Goal: Information Seeking & Learning: Learn about a topic

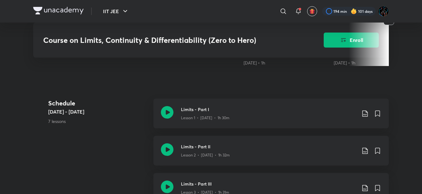
scroll to position [228, 0]
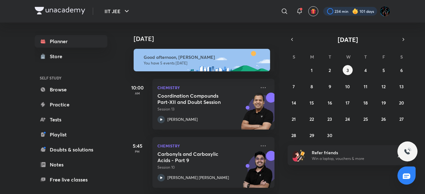
click at [336, 12] on div at bounding box center [350, 11] width 54 height 9
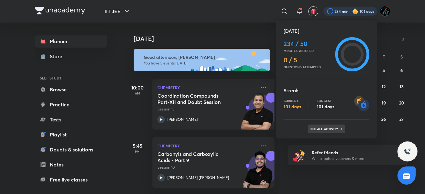
click at [317, 126] on div "See all activity" at bounding box center [326, 128] width 37 height 9
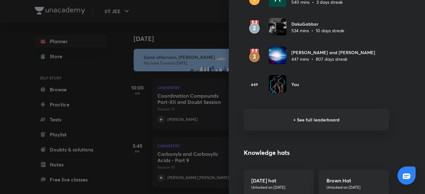
scroll to position [421, 0]
click at [288, 125] on h6 "+ See full leaderboard" at bounding box center [316, 120] width 145 height 22
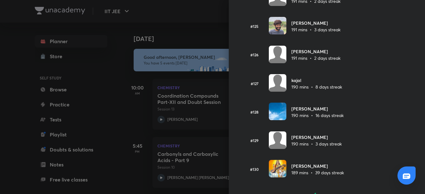
scroll to position [3577, 0]
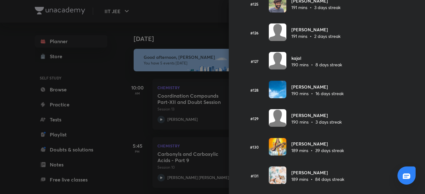
click at [194, 39] on div at bounding box center [212, 97] width 425 height 194
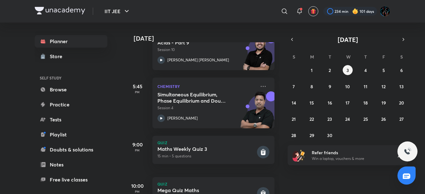
scroll to position [0, 0]
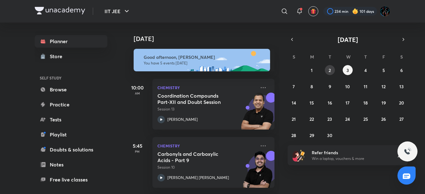
click at [325, 72] on button "2" at bounding box center [330, 70] width 10 height 10
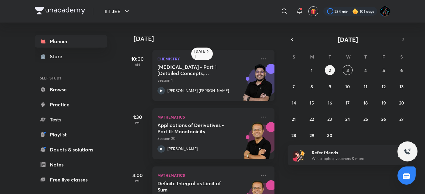
click at [231, 65] on h5 "Hydrocarbons - Part 1 (Detailed Concepts, Mechanism, Critical Thinking and Illu…" at bounding box center [196, 70] width 78 height 13
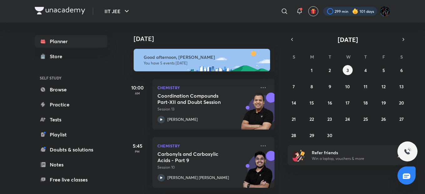
click at [327, 11] on div at bounding box center [350, 11] width 54 height 9
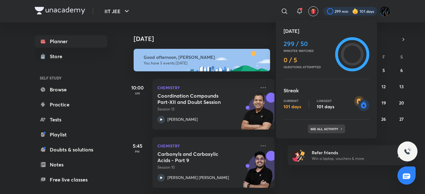
click at [326, 128] on p "See all activity" at bounding box center [324, 129] width 29 height 4
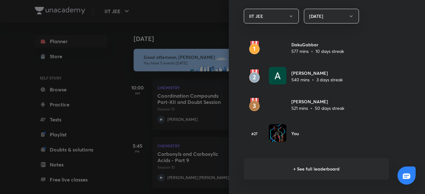
scroll to position [386, 0]
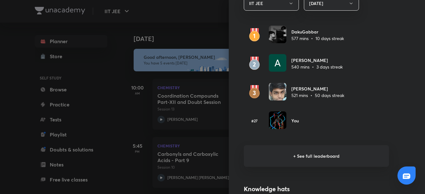
click at [296, 158] on h6 "+ See full leaderboard" at bounding box center [316, 156] width 145 height 22
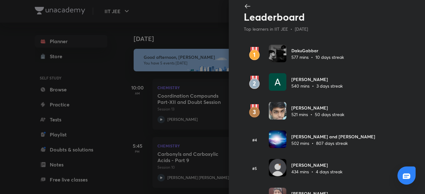
scroll to position [0, 0]
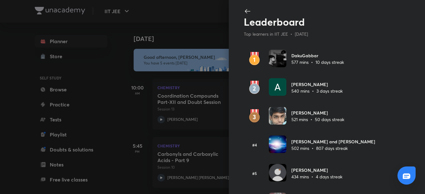
click at [172, 24] on div at bounding box center [212, 97] width 425 height 194
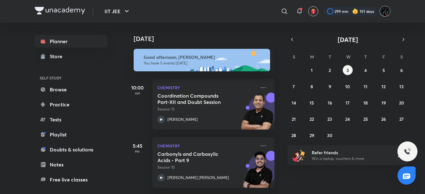
click at [383, 15] on img at bounding box center [384, 11] width 11 height 11
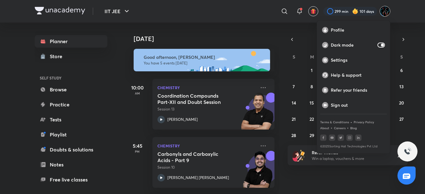
click at [243, 15] on div at bounding box center [212, 97] width 425 height 194
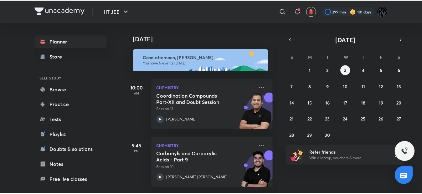
scroll to position [17, 0]
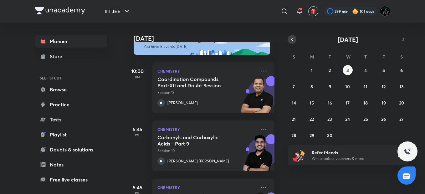
click at [289, 38] on button "button" at bounding box center [291, 39] width 9 height 9
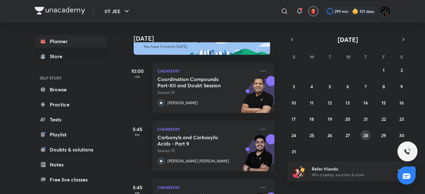
click at [366, 135] on abbr "28" at bounding box center [365, 135] width 5 height 6
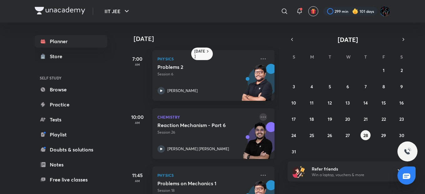
click at [260, 117] on icon at bounding box center [263, 117] width 8 height 8
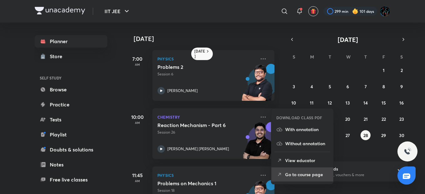
click at [289, 170] on li "Go to course page" at bounding box center [302, 174] width 62 height 14
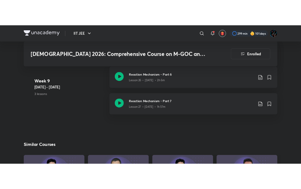
scroll to position [1580, 0]
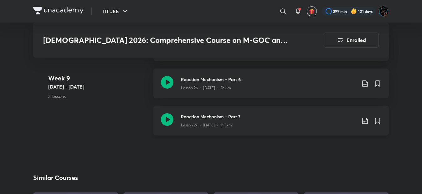
click at [364, 117] on icon at bounding box center [365, 121] width 8 height 8
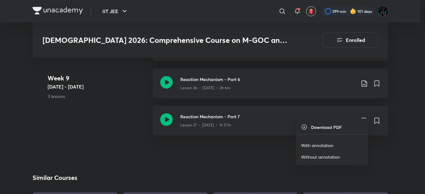
click at [329, 146] on p "With annotation" at bounding box center [317, 145] width 32 height 7
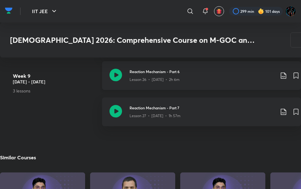
click at [283, 72] on icon at bounding box center [284, 76] width 8 height 8
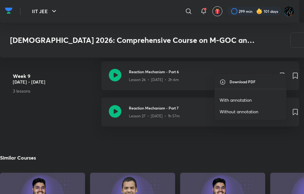
click at [243, 99] on p "With annotation" at bounding box center [236, 100] width 32 height 7
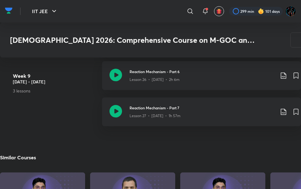
click at [7, 13] on img at bounding box center [9, 10] width 8 height 9
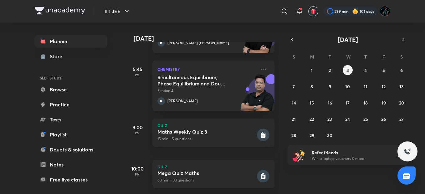
scroll to position [144, 0]
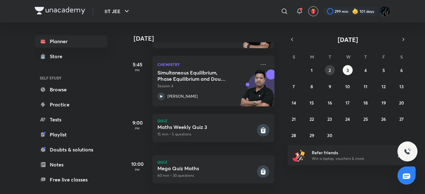
click at [327, 74] on button "2" at bounding box center [330, 70] width 10 height 10
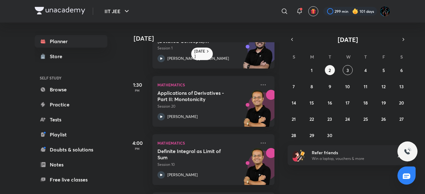
scroll to position [25, 0]
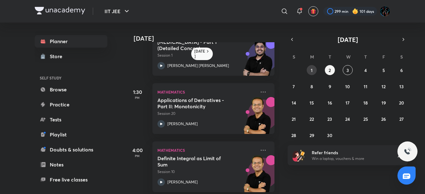
click at [313, 71] on button "1" at bounding box center [311, 70] width 10 height 10
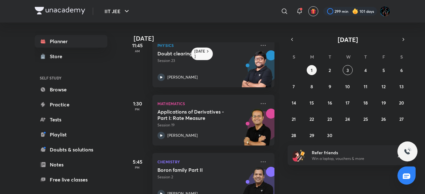
scroll to position [73, 0]
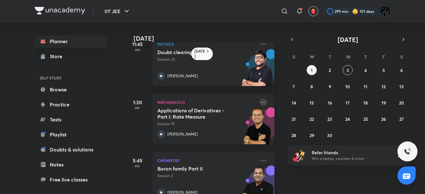
click at [261, 102] on icon at bounding box center [263, 102] width 8 height 8
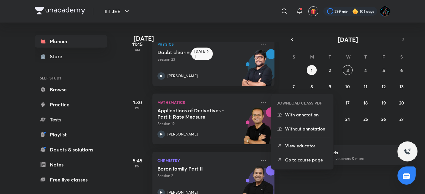
click at [245, 21] on div "IIT JEE ​ 299 min 101 days" at bounding box center [212, 11] width 355 height 23
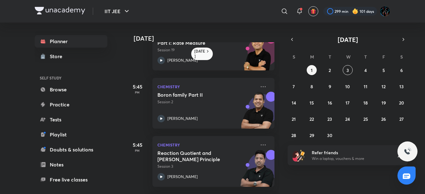
scroll to position [207, 0]
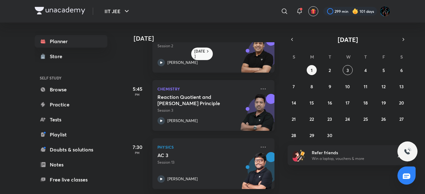
click at [216, 109] on div "Reaction Quotient and Le-Chatelier's Principle Session 3 Brijesh Jindal" at bounding box center [206, 109] width 98 height 31
